Goal: Task Accomplishment & Management: Manage account settings

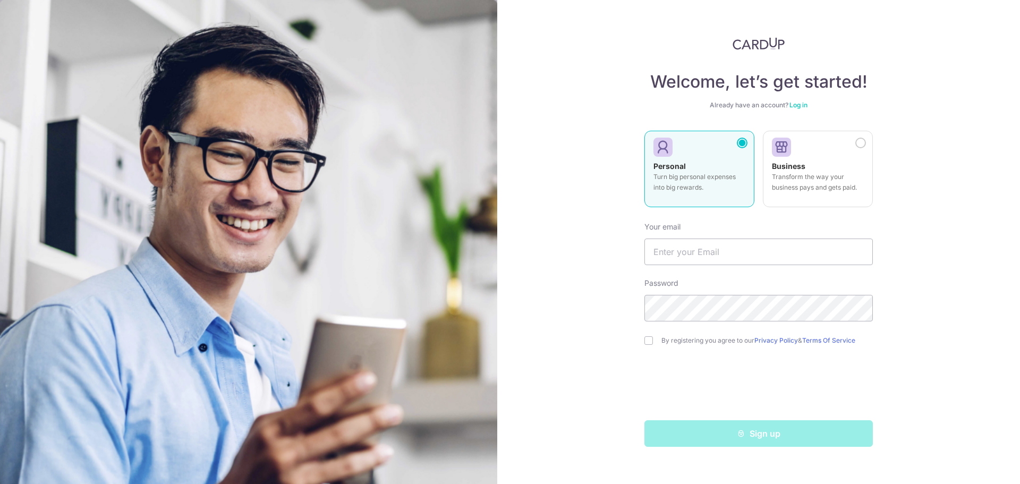
type input "[EMAIL_ADDRESS][DOMAIN_NAME]"
click at [647, 338] on input "checkbox" at bounding box center [648, 340] width 8 height 8
checkbox input "true"
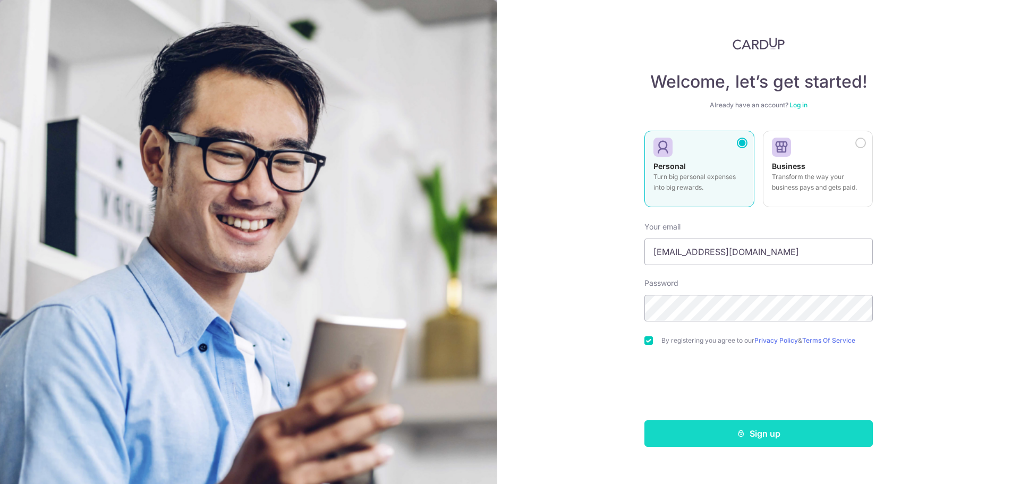
click at [761, 431] on button "Sign up" at bounding box center [758, 433] width 228 height 27
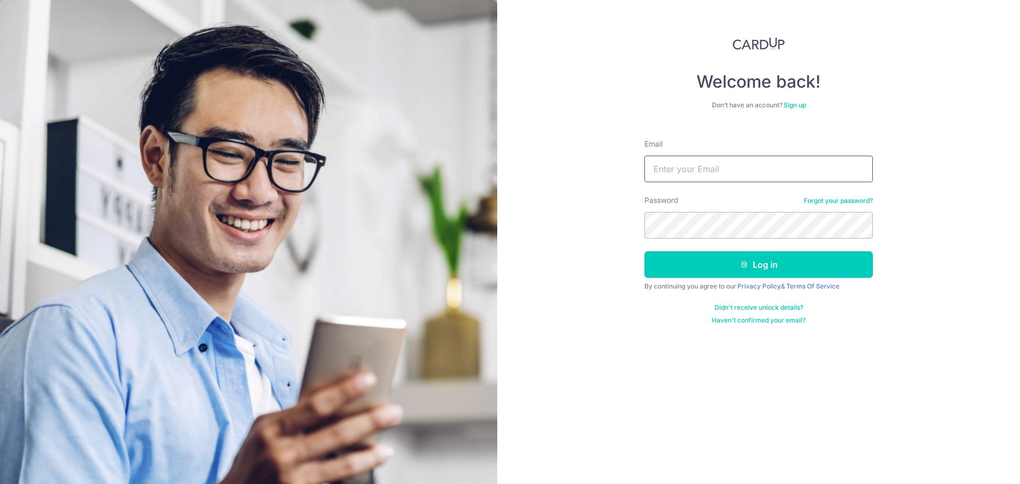
click at [740, 156] on input "Email" at bounding box center [758, 169] width 228 height 27
type input "[EMAIL_ADDRESS][DOMAIN_NAME]"
click at [644, 251] on button "Log in" at bounding box center [758, 264] width 228 height 27
